Goal: Information Seeking & Learning: Learn about a topic

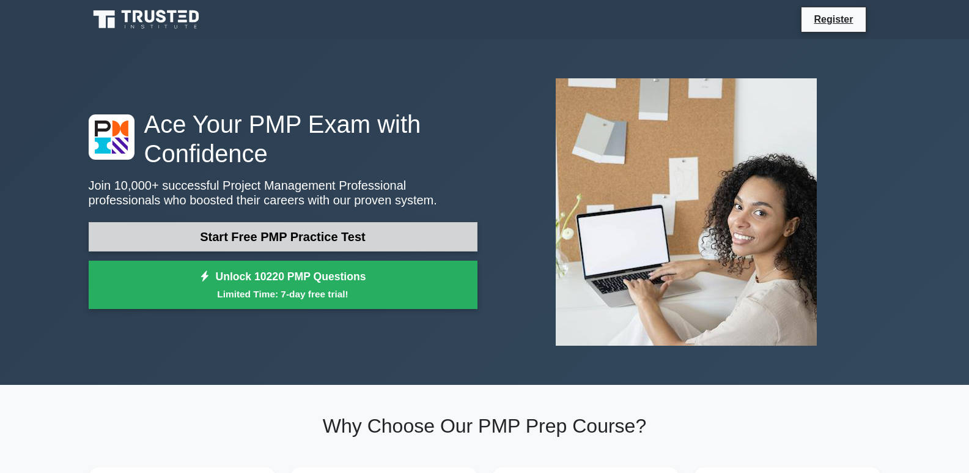
click at [319, 232] on link "Start Free PMP Practice Test" at bounding box center [283, 236] width 389 height 29
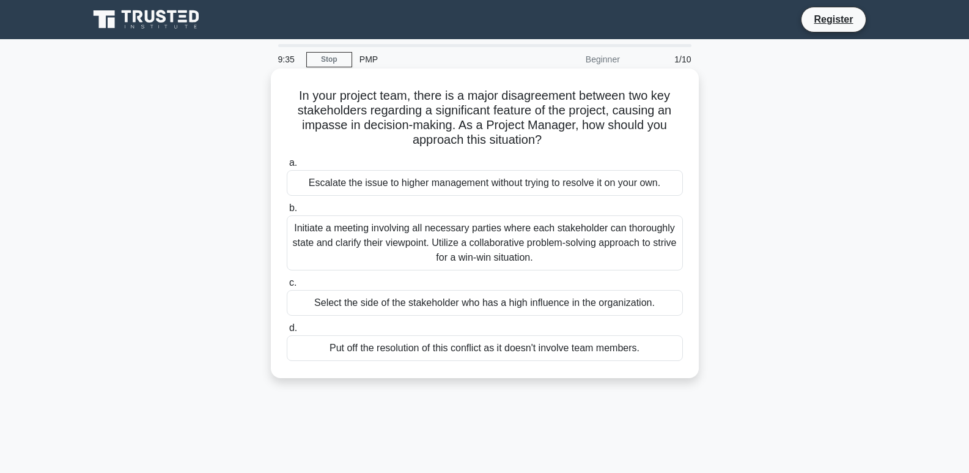
click at [445, 299] on div "Select the side of the stakeholder who has a high influence in the organization." at bounding box center [485, 303] width 396 height 26
click at [287, 287] on input "c. Select the side of the stakeholder who has a high influence in the organizat…" at bounding box center [287, 283] width 0 height 8
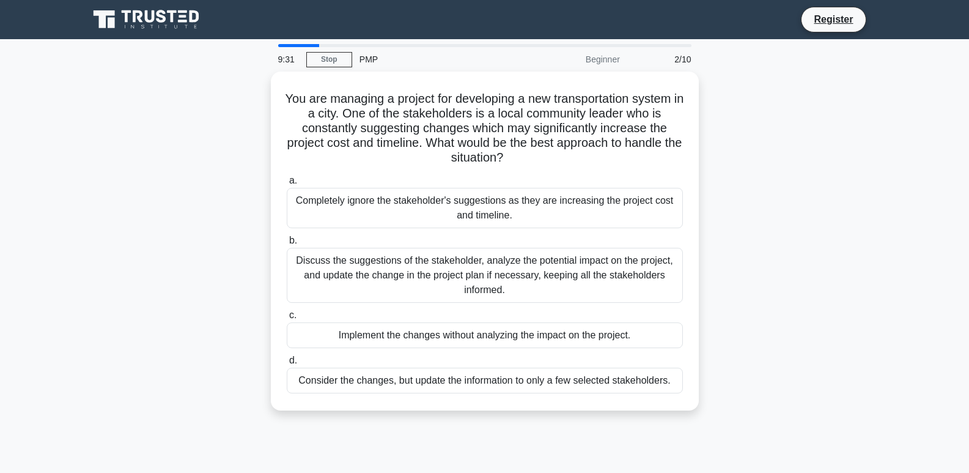
click at [600, 57] on div "Beginner" at bounding box center [573, 59] width 107 height 24
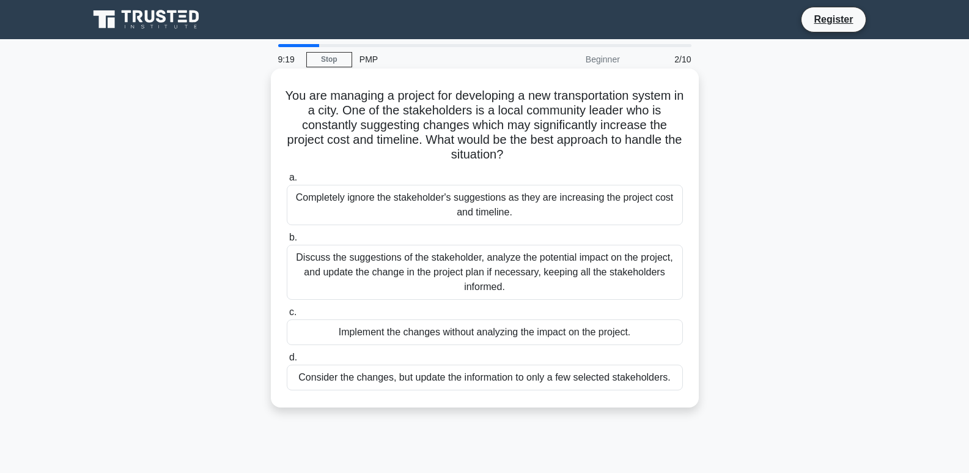
click at [519, 206] on div "Completely ignore the stakeholder's suggestions as they are increasing the proj…" at bounding box center [485, 205] width 396 height 40
click at [287, 182] on input "a. Completely ignore the stakeholder's suggestions as they are increasing the p…" at bounding box center [287, 178] width 0 height 8
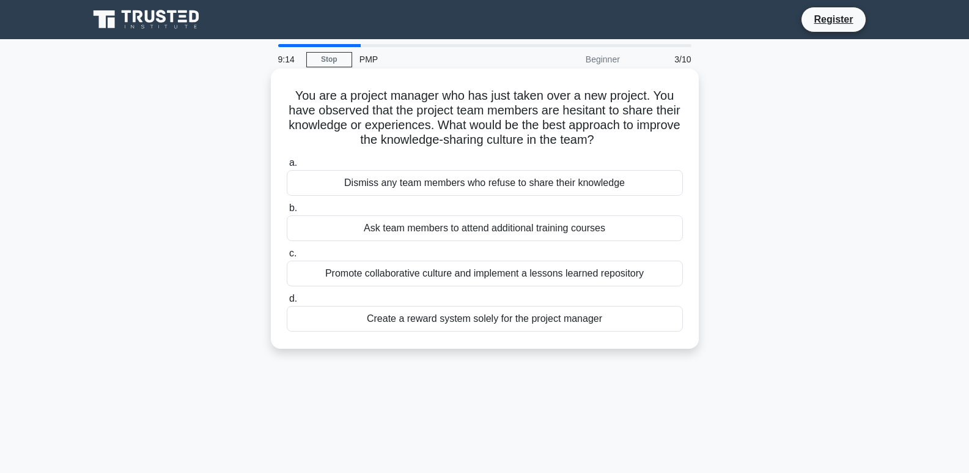
click at [413, 223] on div "Ask team members to attend additional training courses" at bounding box center [485, 228] width 396 height 26
click at [287, 212] on input "b. Ask team members to attend additional training courses" at bounding box center [287, 208] width 0 height 8
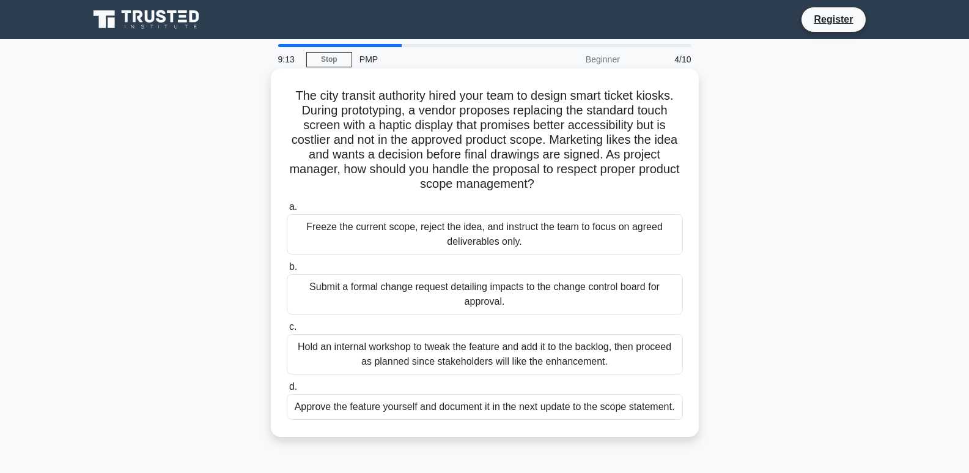
click at [426, 220] on div "Freeze the current scope, reject the idea, and instruct the team to focus on ag…" at bounding box center [485, 234] width 396 height 40
click at [287, 211] on input "a. Freeze the current scope, reject the idea, and instruct the team to focus on…" at bounding box center [287, 207] width 0 height 8
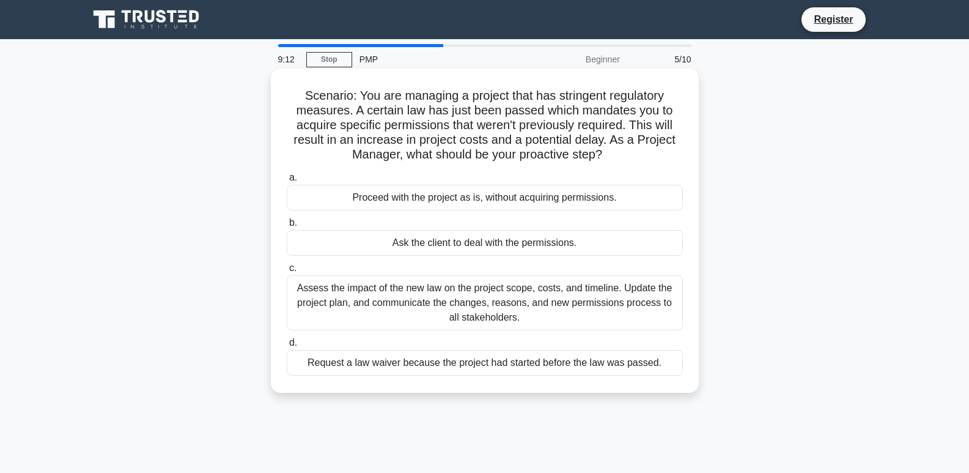
click at [425, 241] on div "Ask the client to deal with the permissions." at bounding box center [485, 243] width 396 height 26
click at [287, 227] on input "b. Ask the client to deal with the permissions." at bounding box center [287, 223] width 0 height 8
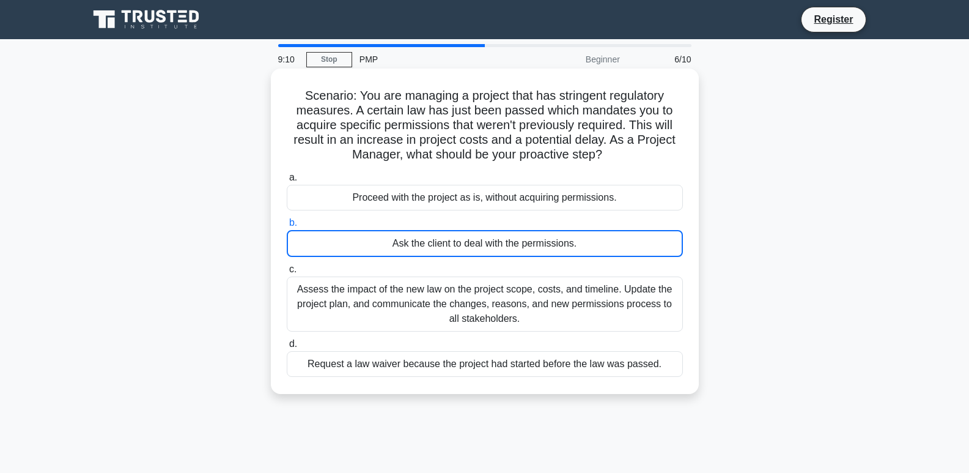
click at [433, 246] on div "Ask the client to deal with the permissions." at bounding box center [485, 243] width 396 height 27
click at [287, 227] on input "b. Ask the client to deal with the permissions." at bounding box center [287, 223] width 0 height 8
click at [441, 215] on div "a. Proceed with the project as is, without acquiring permissions. b. Ask the cl…" at bounding box center [485, 274] width 411 height 212
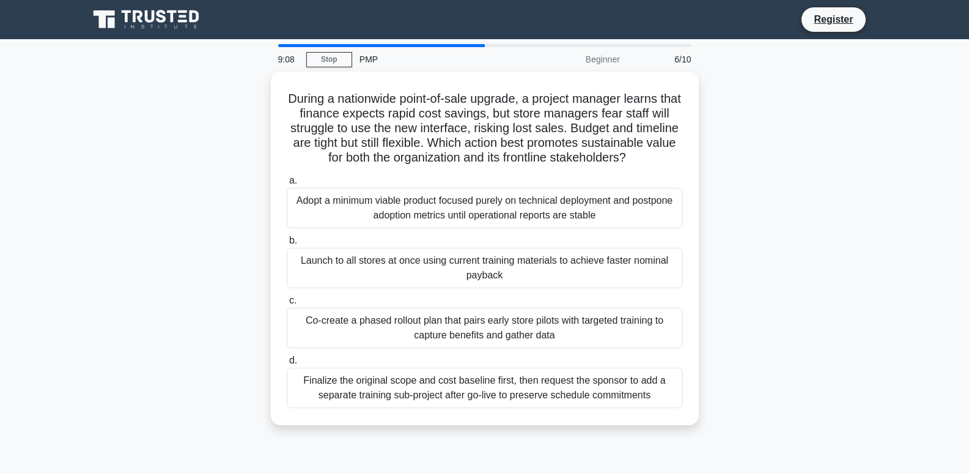
click at [441, 215] on div "Adopt a minimum viable product focused purely on technical deployment and postp…" at bounding box center [485, 208] width 396 height 40
click at [287, 185] on input "a. Adopt a minimum viable product focused purely on technical deployment and po…" at bounding box center [287, 181] width 0 height 8
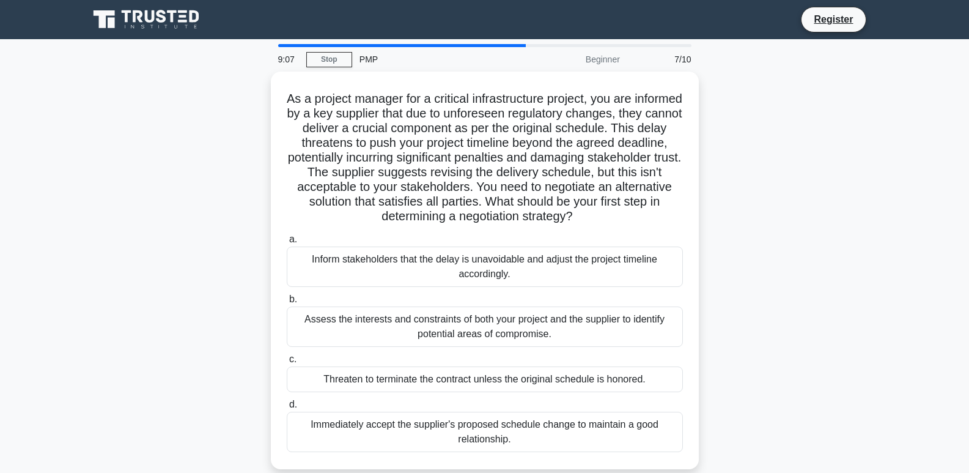
click at [424, 277] on div "Inform stakeholders that the delay is unavoidable and adjust the project timeli…" at bounding box center [485, 266] width 396 height 40
click at [287, 243] on input "a. Inform stakeholders that the delay is unavoidable and adjust the project tim…" at bounding box center [287, 239] width 0 height 8
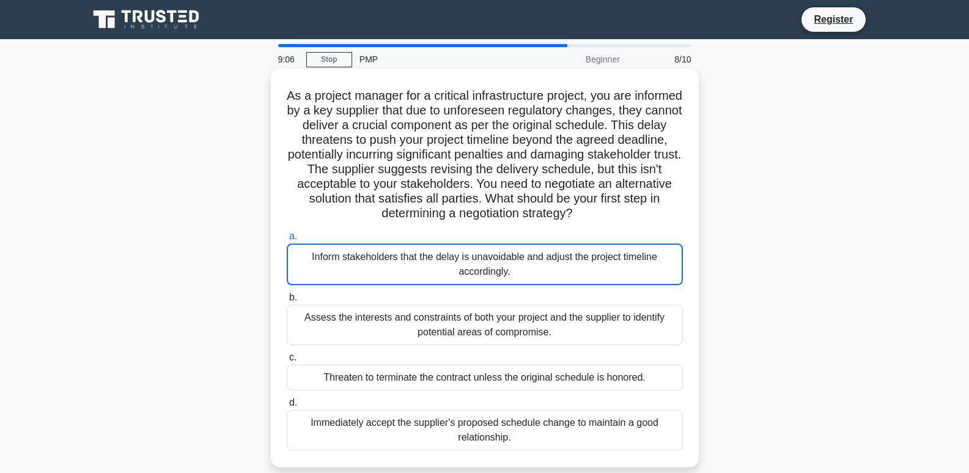
click at [415, 314] on div "Assess the interests and constraints of both your project and the supplier to i…" at bounding box center [485, 325] width 396 height 40
click at [287, 302] on input "b. Assess the interests and constraints of both your project and the supplier t…" at bounding box center [287, 298] width 0 height 8
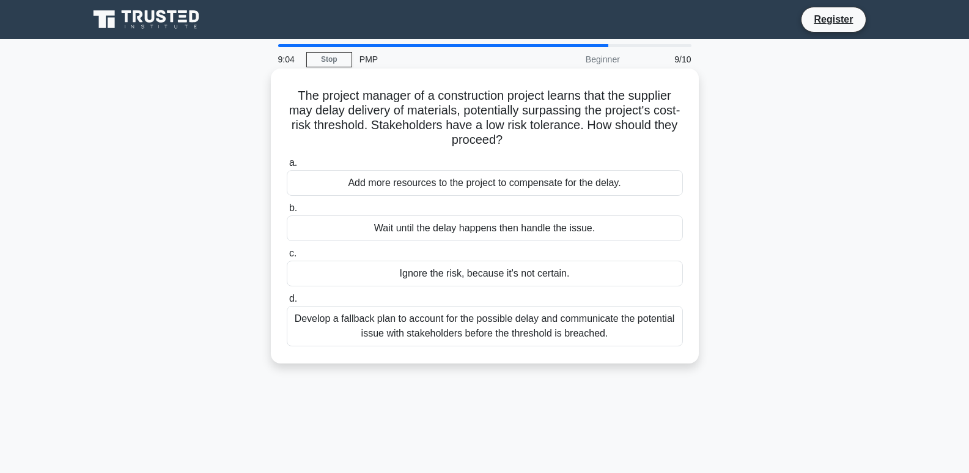
click at [435, 282] on div "Ignore the risk, because it's not certain." at bounding box center [485, 274] width 396 height 26
click at [287, 257] on input "c. Ignore the risk, because it's not certain." at bounding box center [287, 254] width 0 height 8
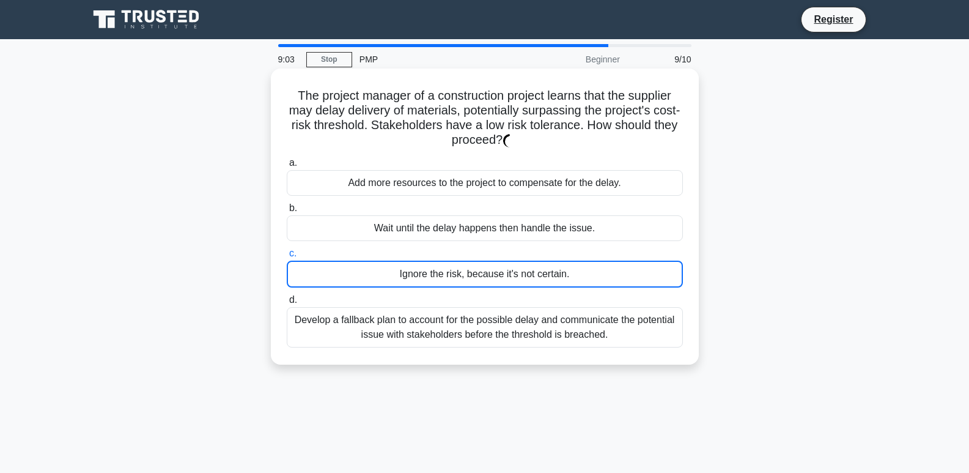
click at [435, 282] on div "Ignore the risk, because it's not certain." at bounding box center [485, 274] width 396 height 27
click at [287, 257] on input "c. Ignore the risk, because it's not certain." at bounding box center [287, 254] width 0 height 8
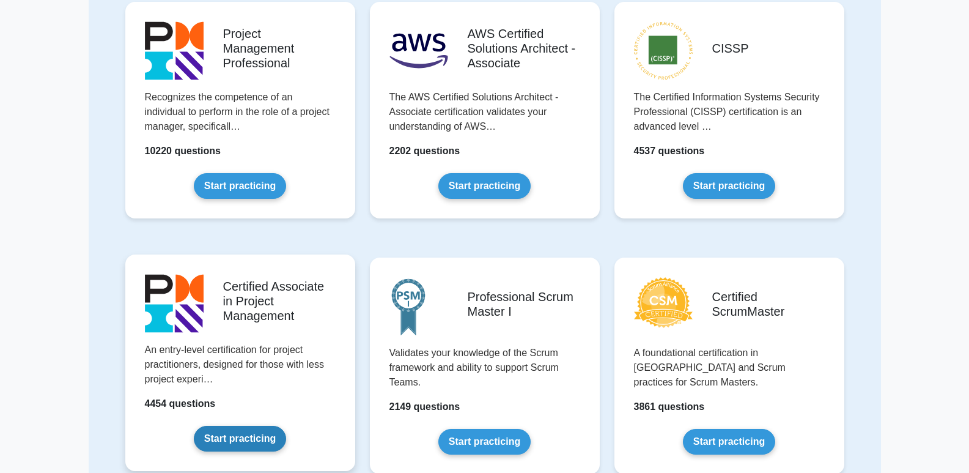
scroll to position [367, 0]
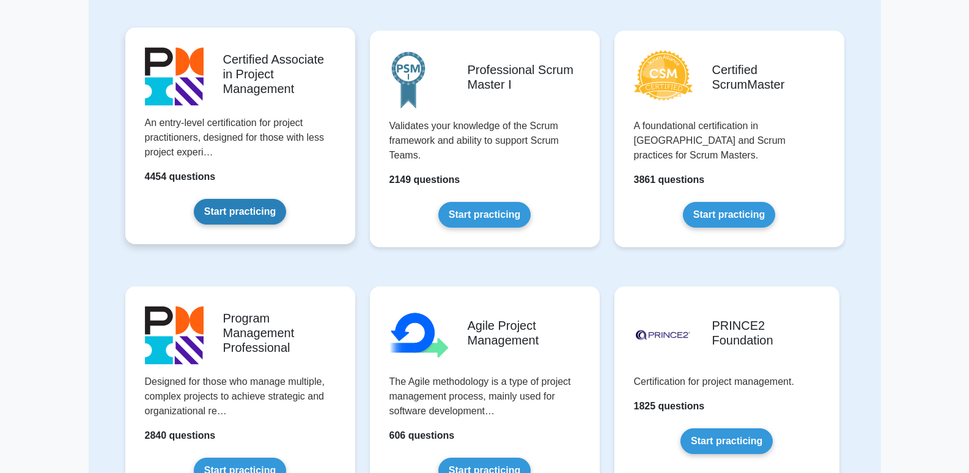
click at [245, 204] on link "Start practicing" at bounding box center [240, 212] width 92 height 26
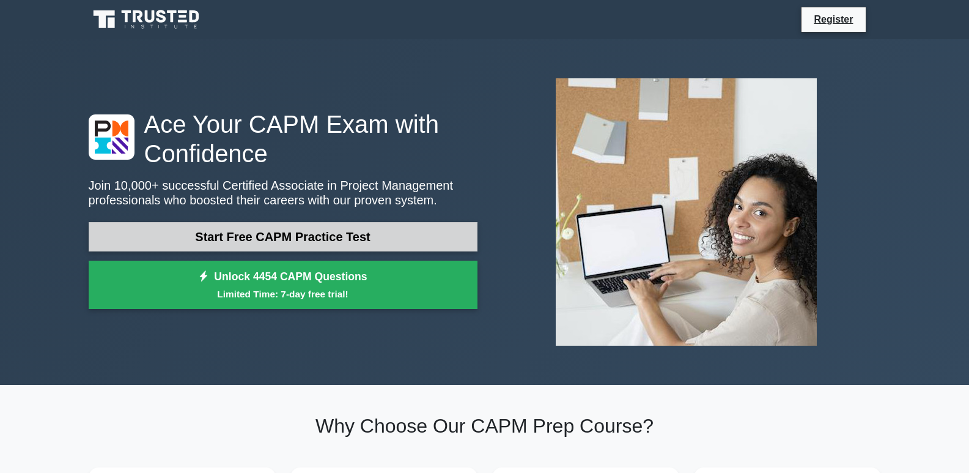
click at [248, 225] on link "Start Free CAPM Practice Test" at bounding box center [283, 236] width 389 height 29
click at [248, 229] on link "Start Free CAPM Practice Test" at bounding box center [283, 236] width 389 height 29
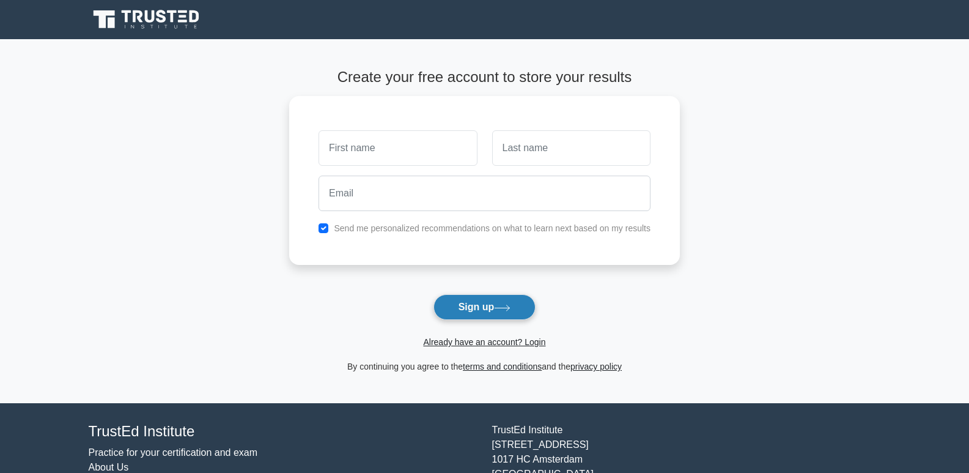
click at [496, 308] on button "Sign up" at bounding box center [485, 307] width 103 height 26
